Goal: Navigation & Orientation: Find specific page/section

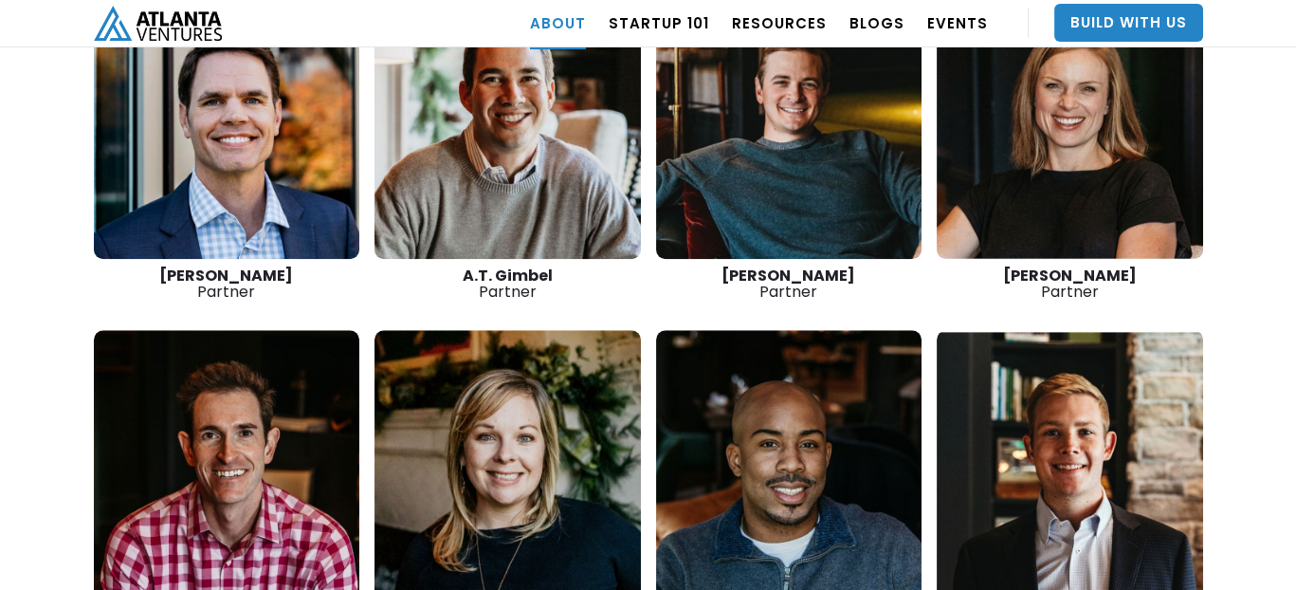
scroll to position [2662, 0]
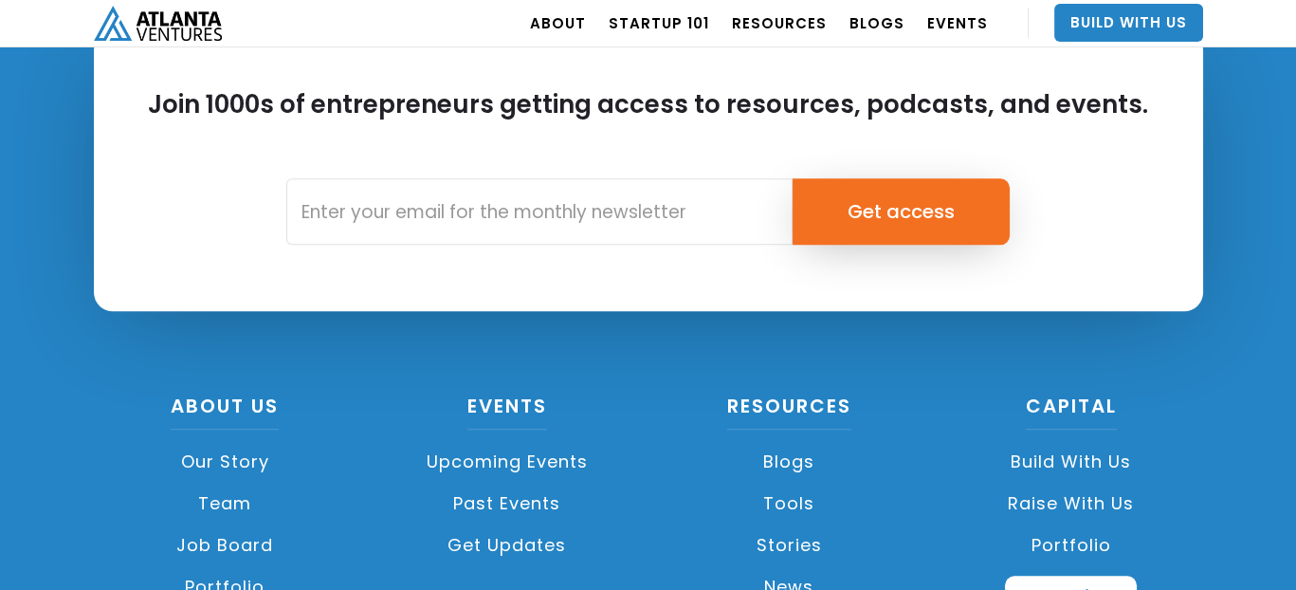
scroll to position [4550, 0]
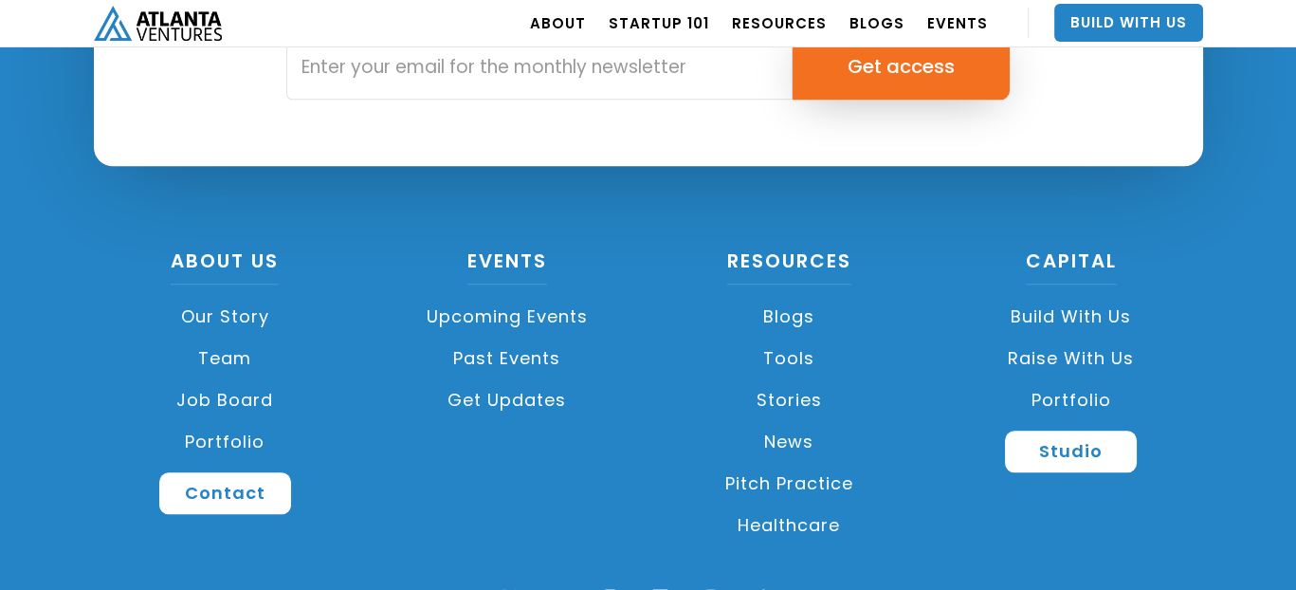
click at [508, 318] on link "Upcoming Events" at bounding box center [507, 317] width 264 height 42
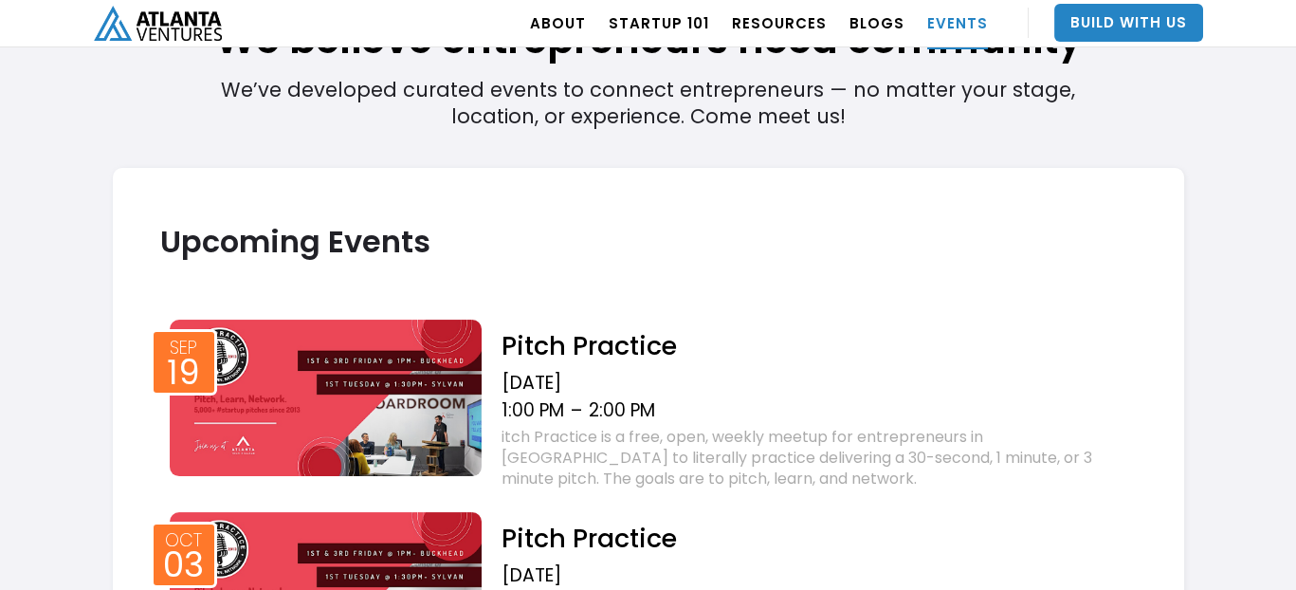
scroll to position [573, 0]
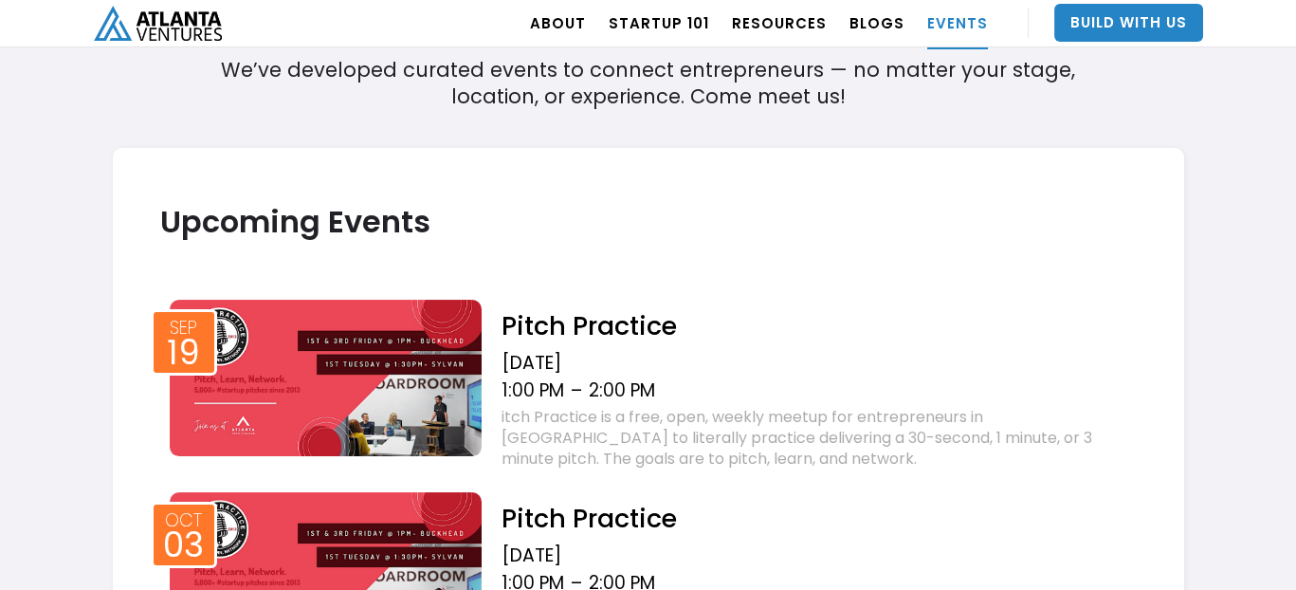
click at [404, 360] on img at bounding box center [326, 378] width 313 height 156
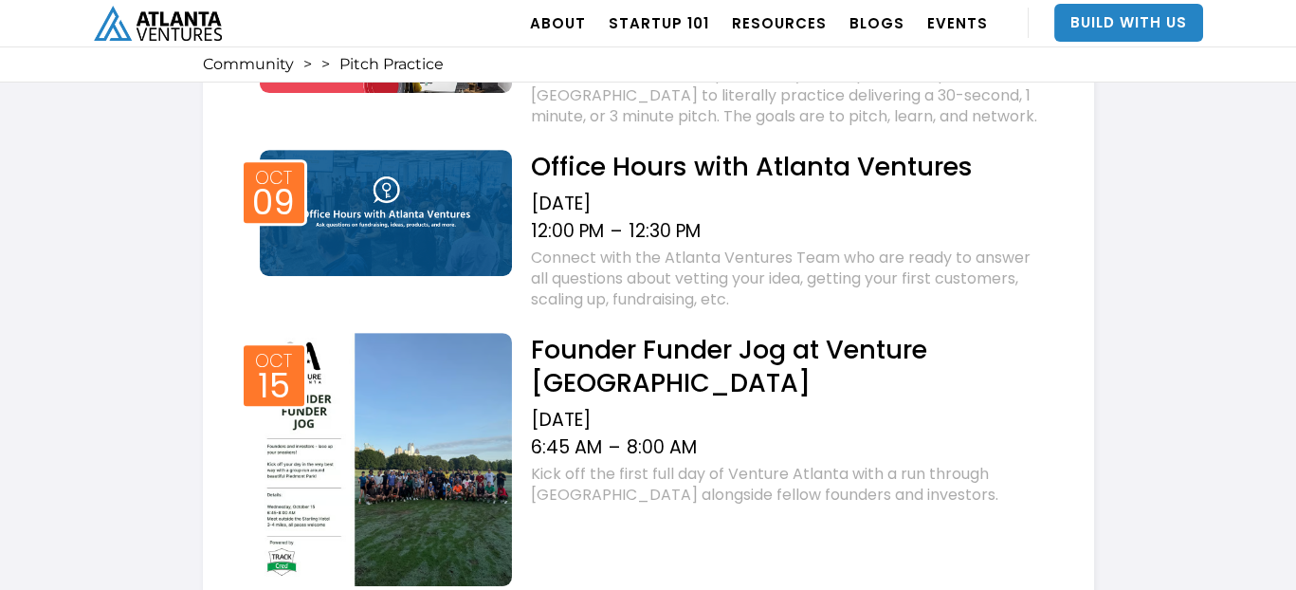
scroll to position [1611, 0]
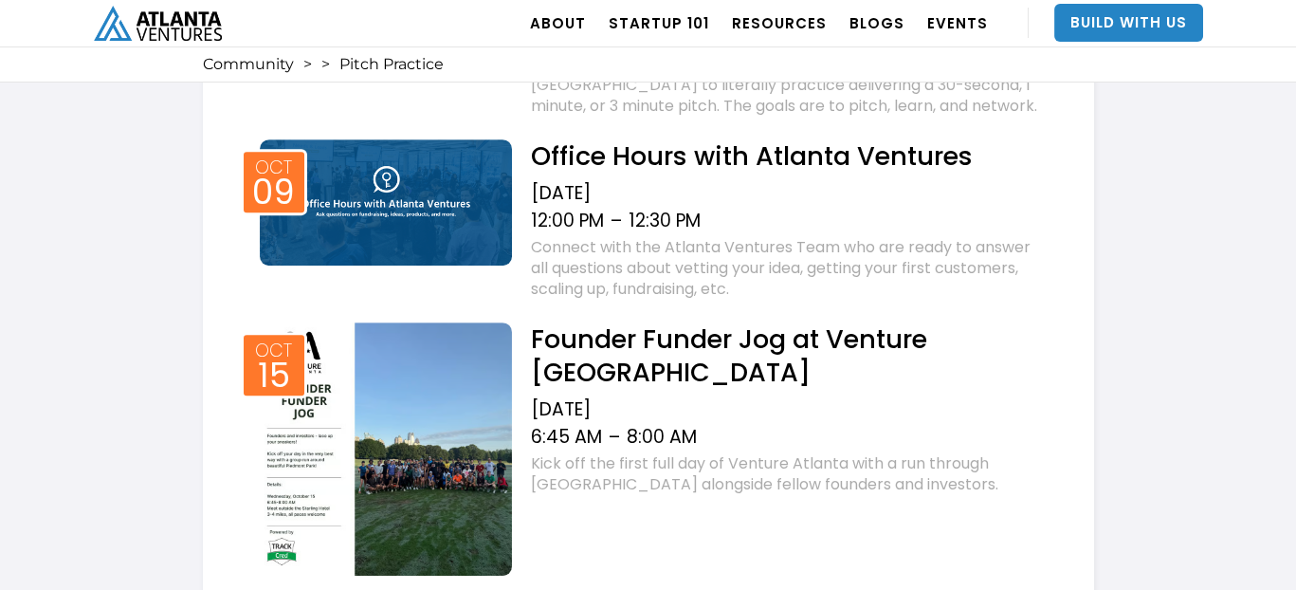
click at [462, 174] on img at bounding box center [386, 202] width 253 height 126
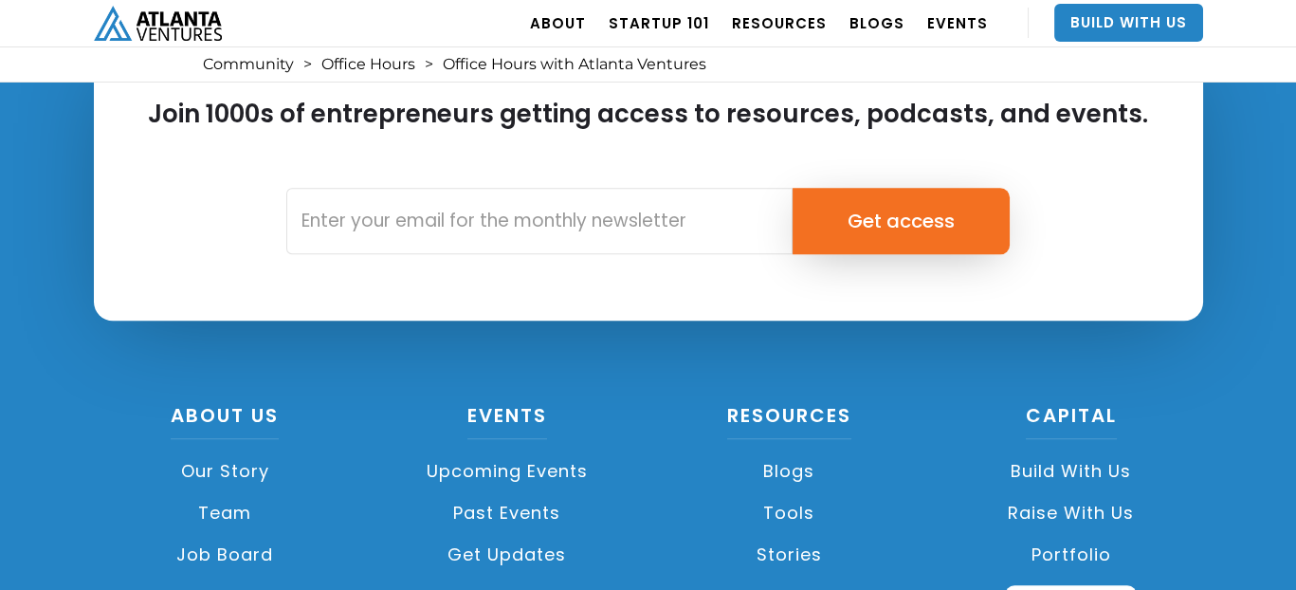
scroll to position [4550, 0]
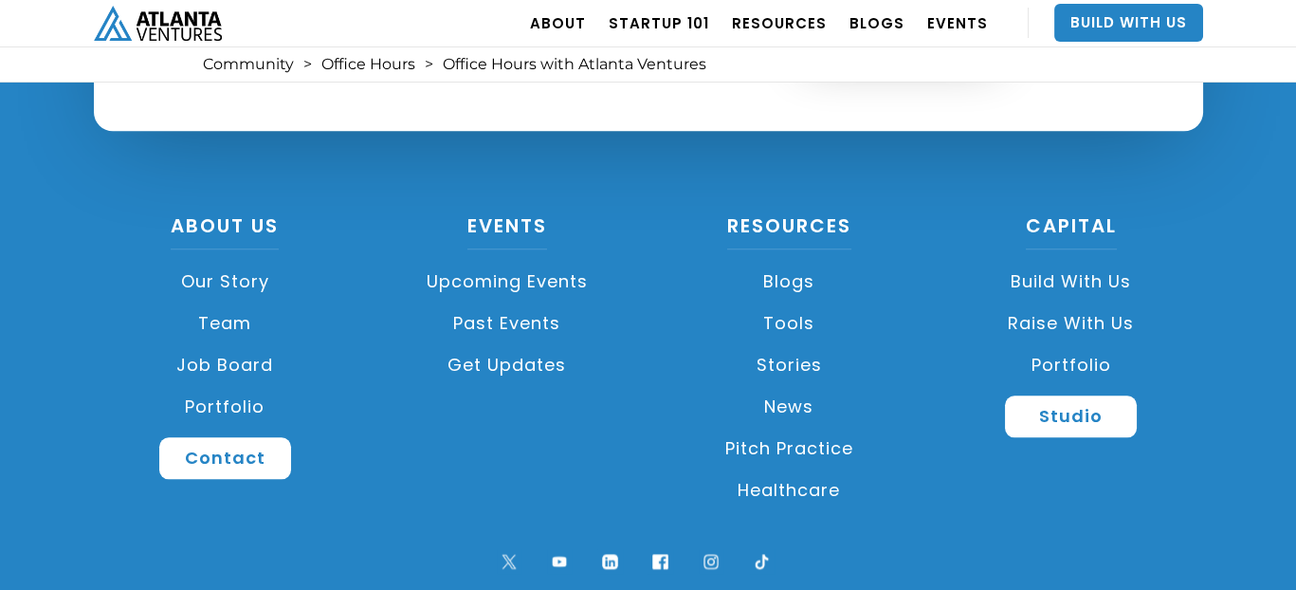
click at [542, 261] on link "Upcoming Events" at bounding box center [507, 282] width 264 height 42
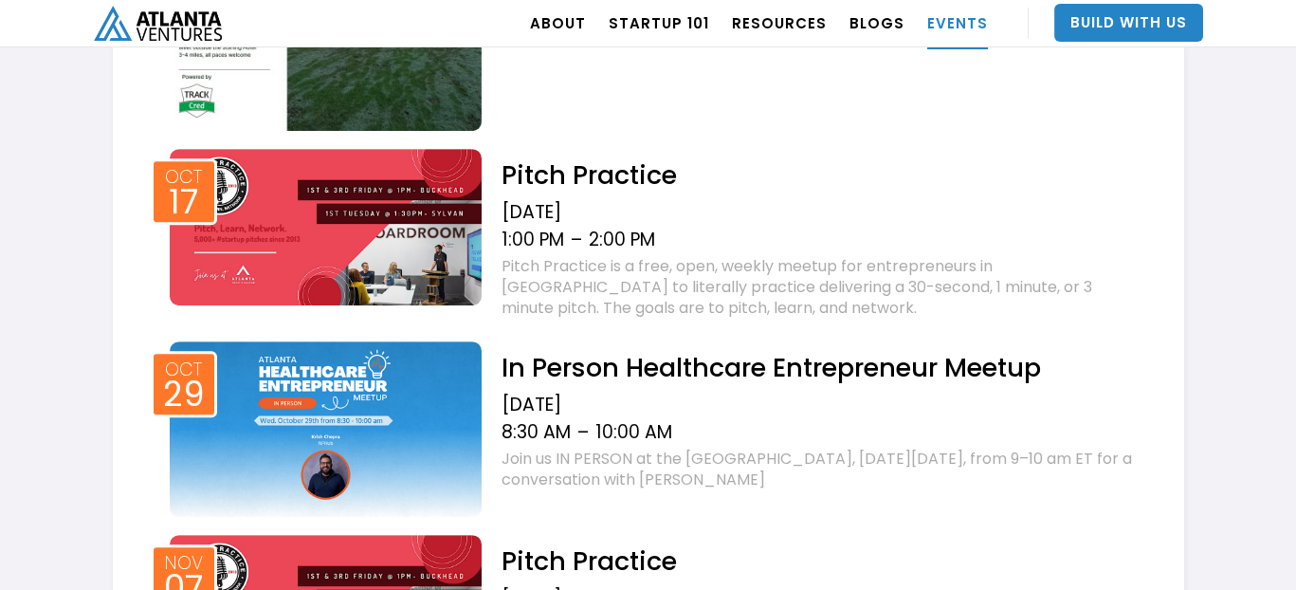
scroll to position [1711, 0]
